Goal: Task Accomplishment & Management: Complete application form

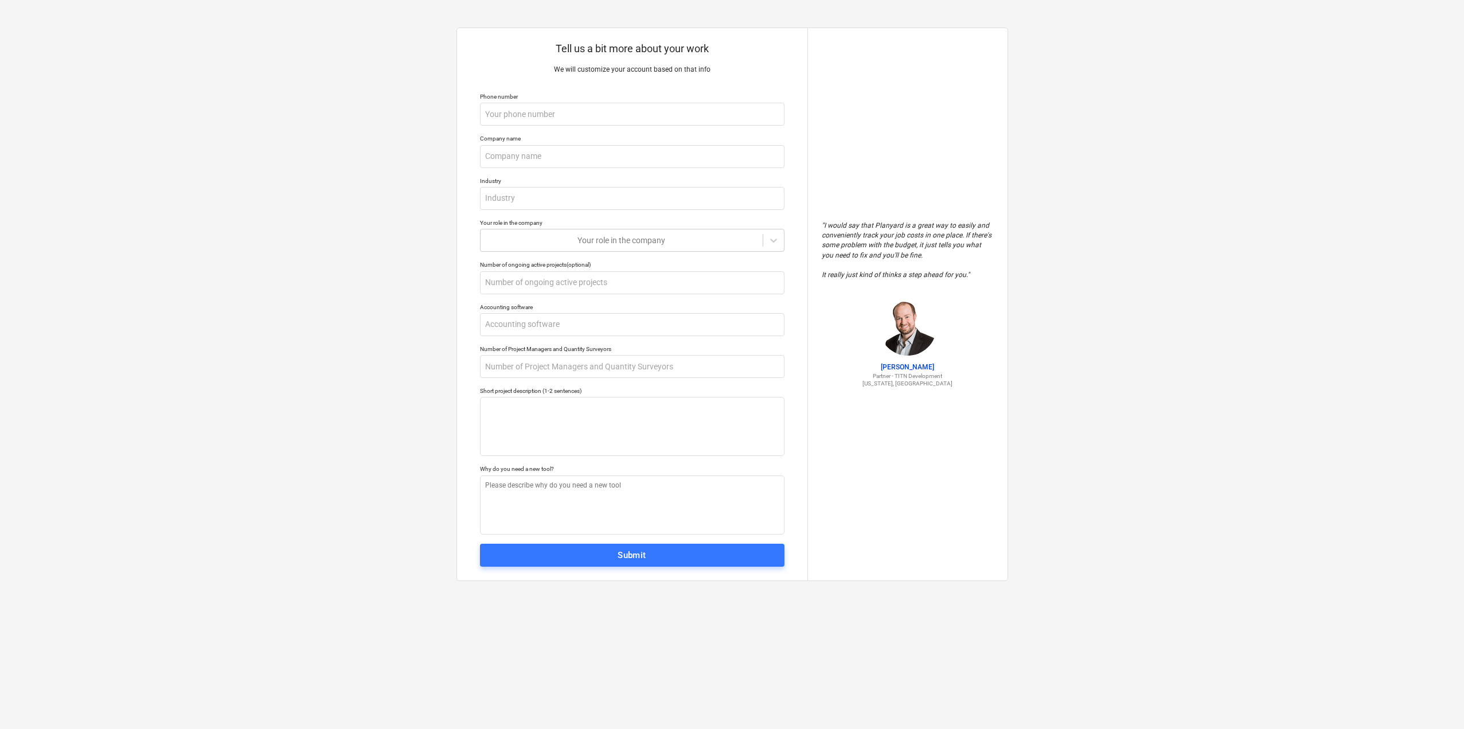
click at [711, 549] on span "Submit" at bounding box center [632, 555] width 279 height 15
type textarea "x"
